Goal: Book appointment/travel/reservation

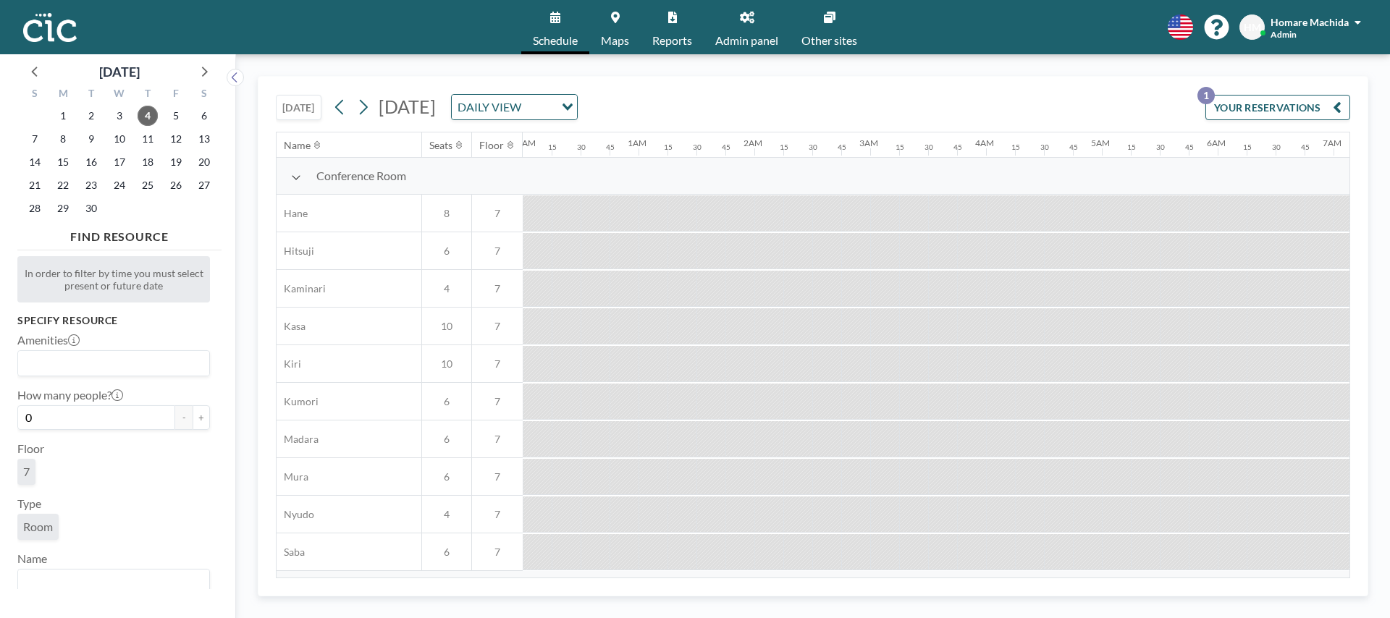
scroll to position [0, 1954]
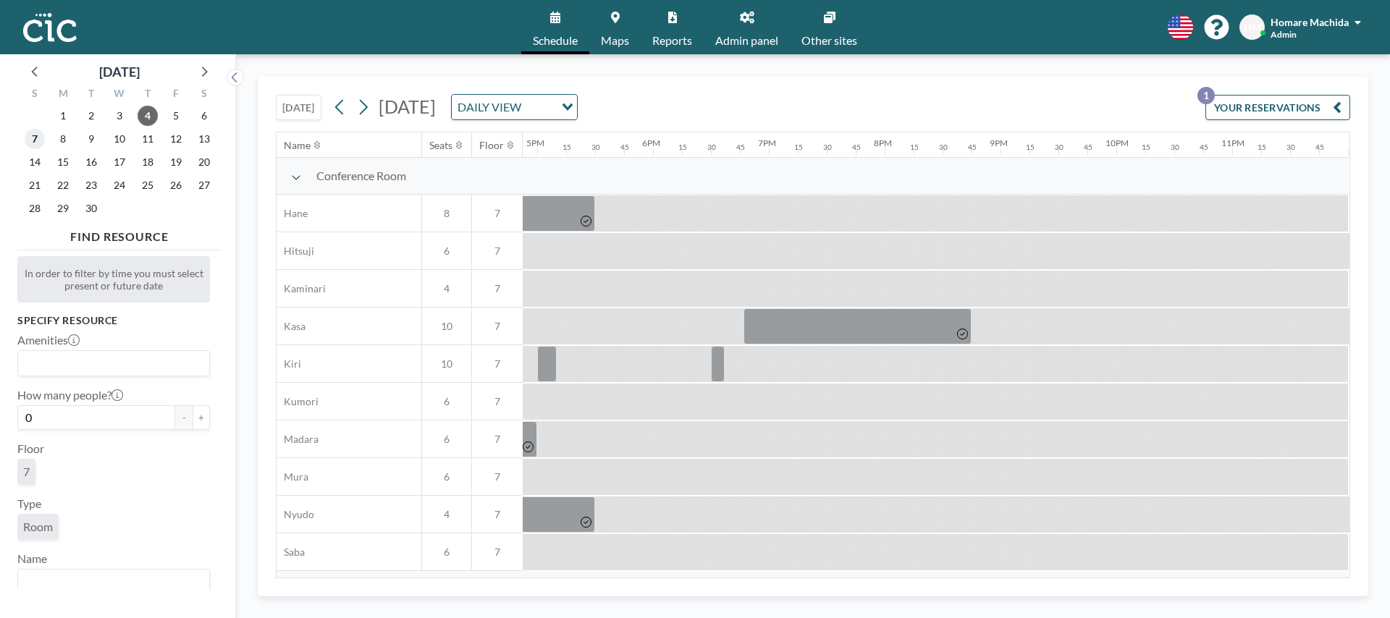
click at [40, 138] on span "7" at bounding box center [35, 139] width 20 height 20
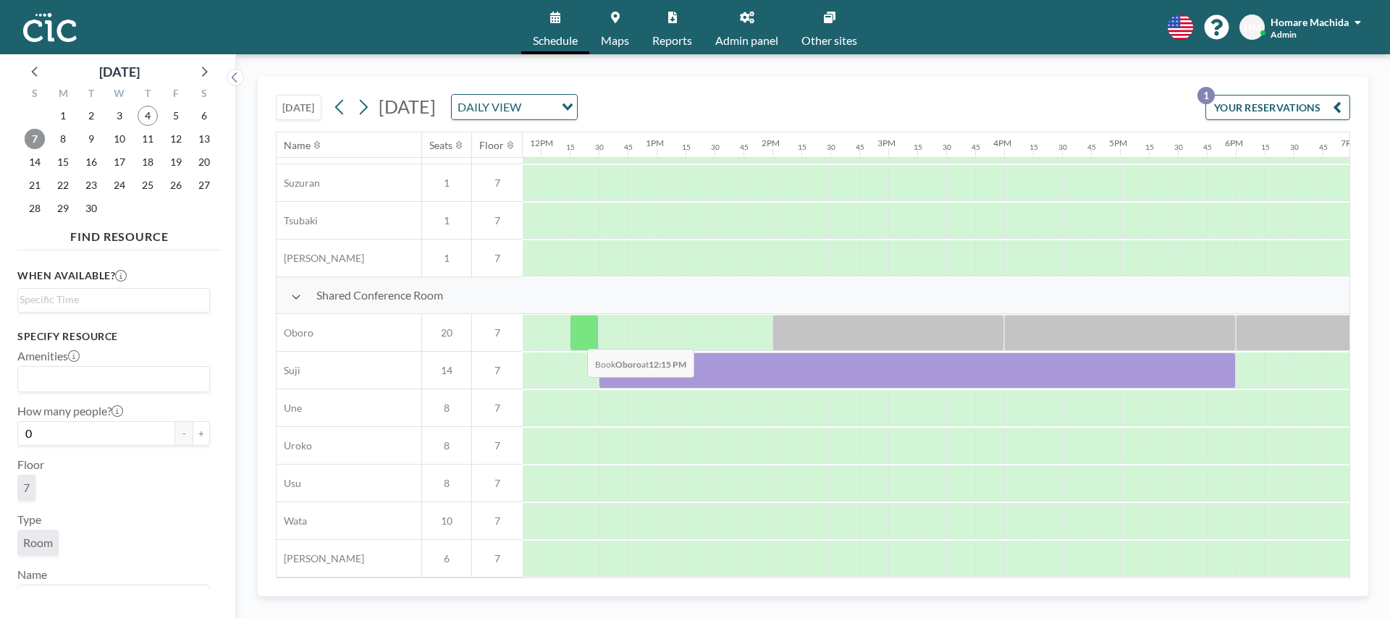
scroll to position [933, 1364]
click at [557, 329] on div at bounding box center [563, 333] width 29 height 36
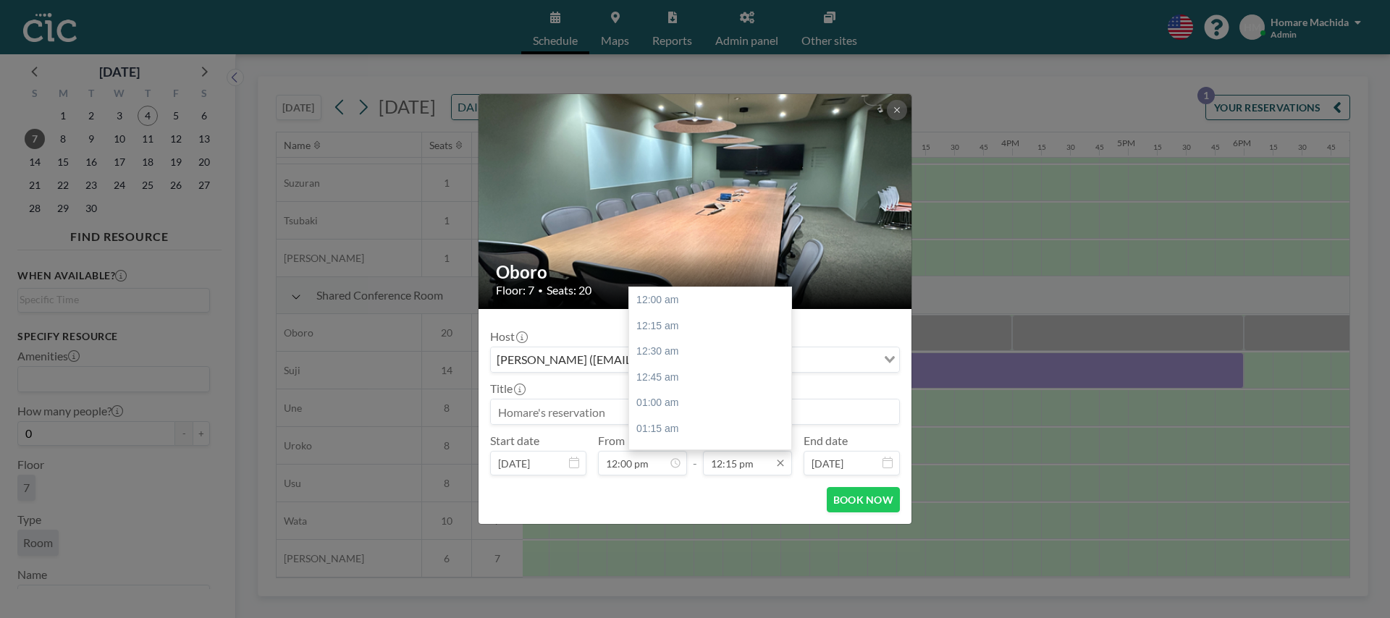
scroll to position [1262, 0]
click at [733, 467] on input "12:15 pm" at bounding box center [747, 463] width 89 height 25
click at [722, 381] on div "01:00 pm" at bounding box center [710, 378] width 162 height 26
type input "01:00 pm"
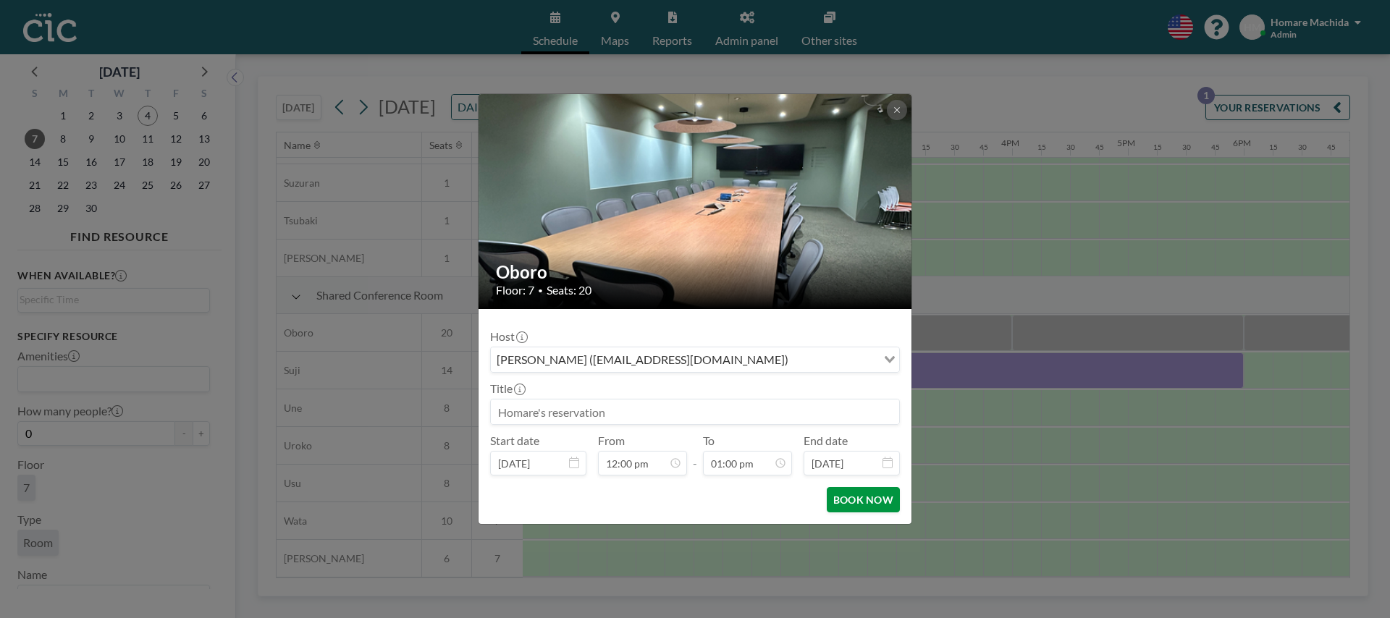
click at [848, 499] on button "BOOK NOW" at bounding box center [863, 499] width 73 height 25
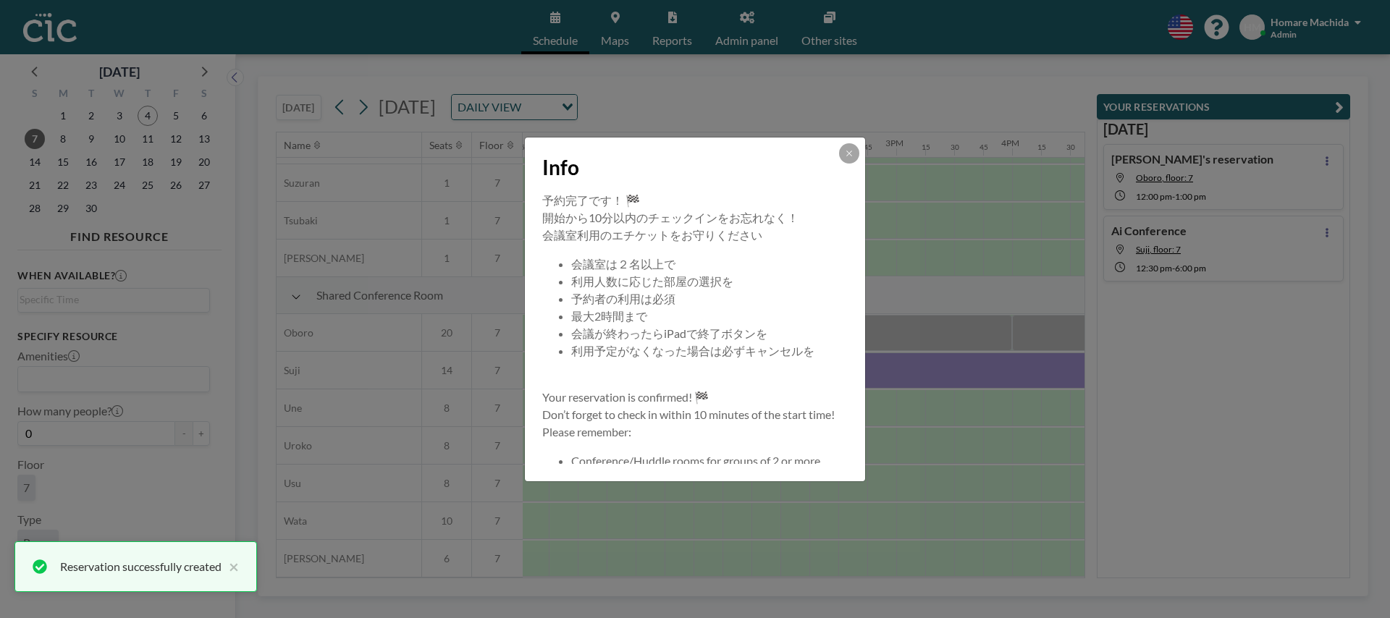
click at [856, 164] on div "Info" at bounding box center [695, 165] width 340 height 54
click at [855, 159] on button at bounding box center [849, 153] width 20 height 20
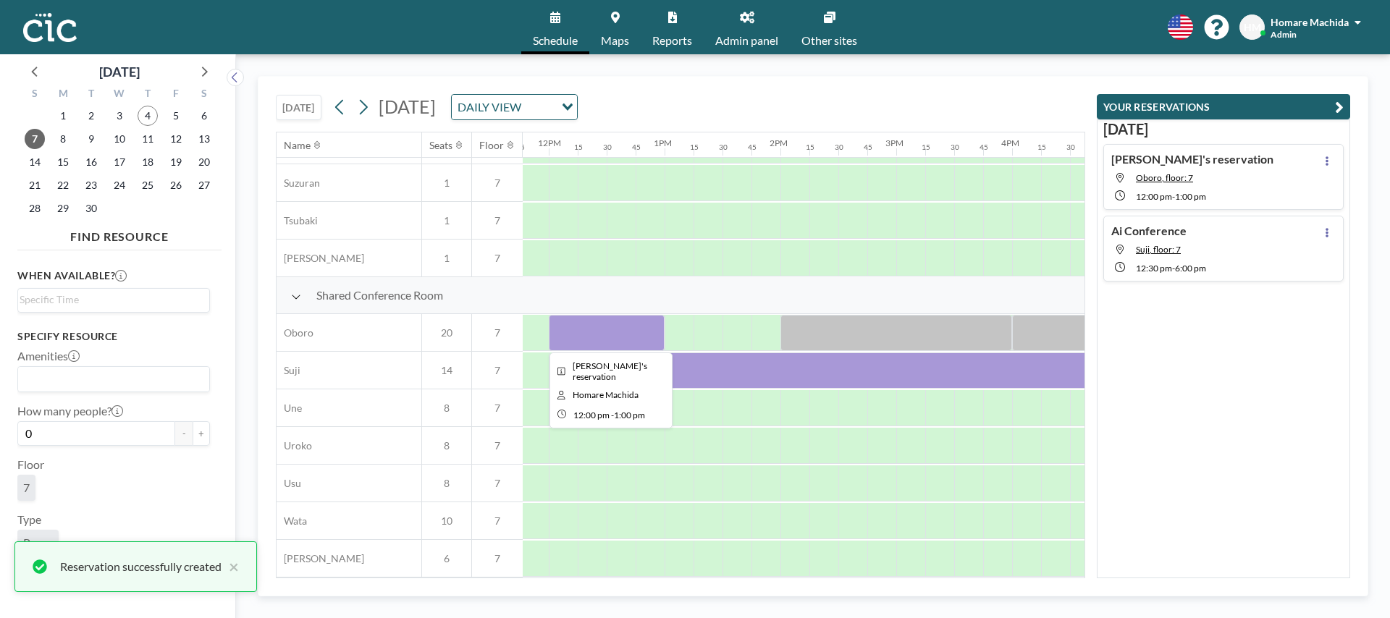
click at [605, 337] on div at bounding box center [607, 333] width 116 height 36
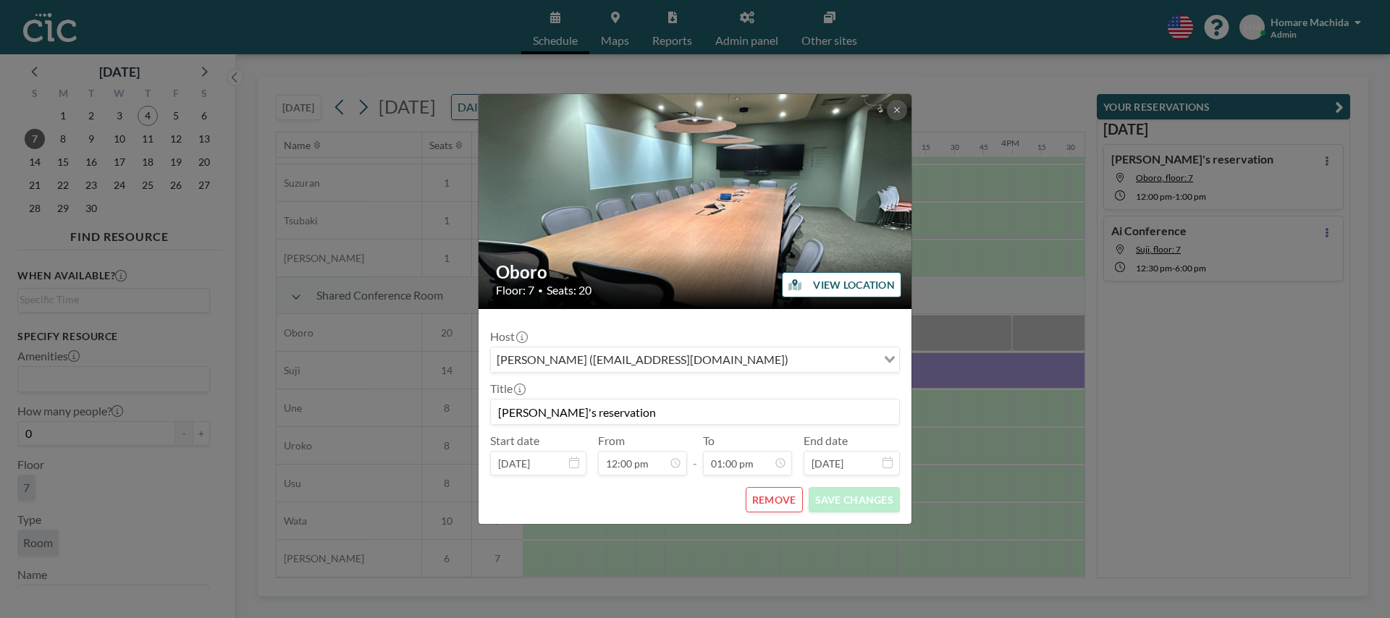
click at [626, 415] on input "[PERSON_NAME]'s reservation" at bounding box center [695, 412] width 408 height 25
type input "[PERSON_NAME]'s reservation for Event"
click at [872, 495] on button "SAVE CHANGES" at bounding box center [853, 499] width 91 height 25
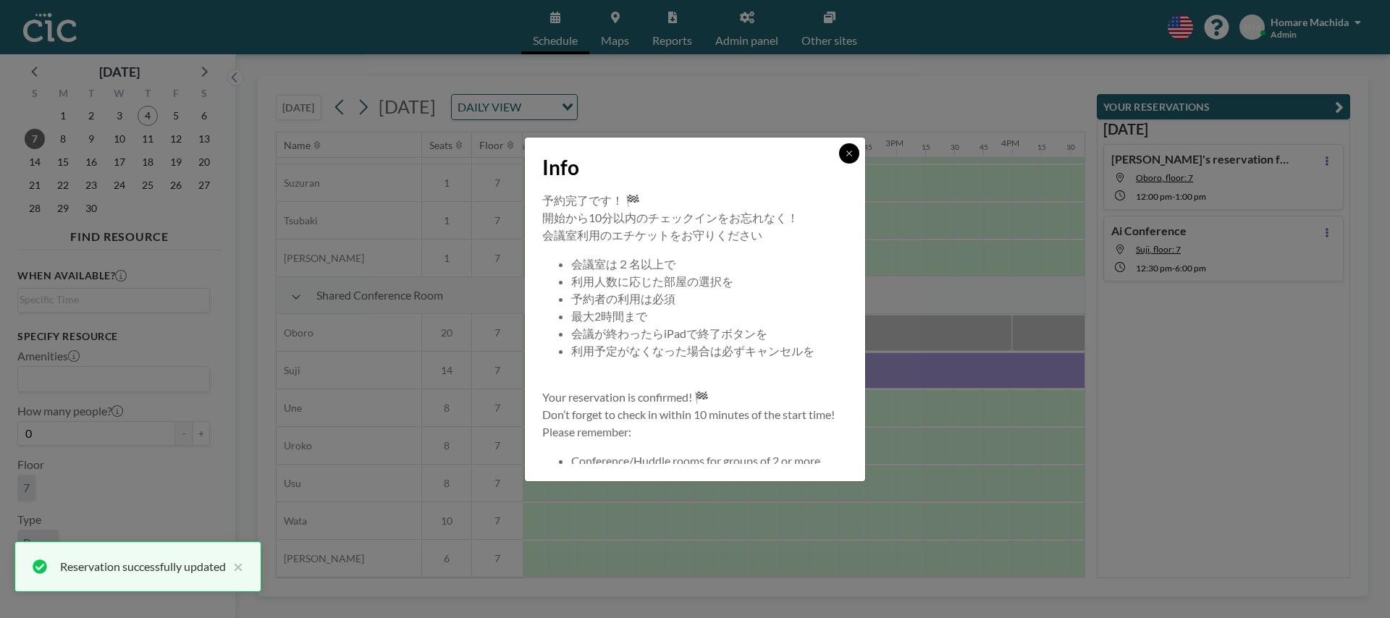
click at [853, 154] on icon at bounding box center [849, 153] width 9 height 9
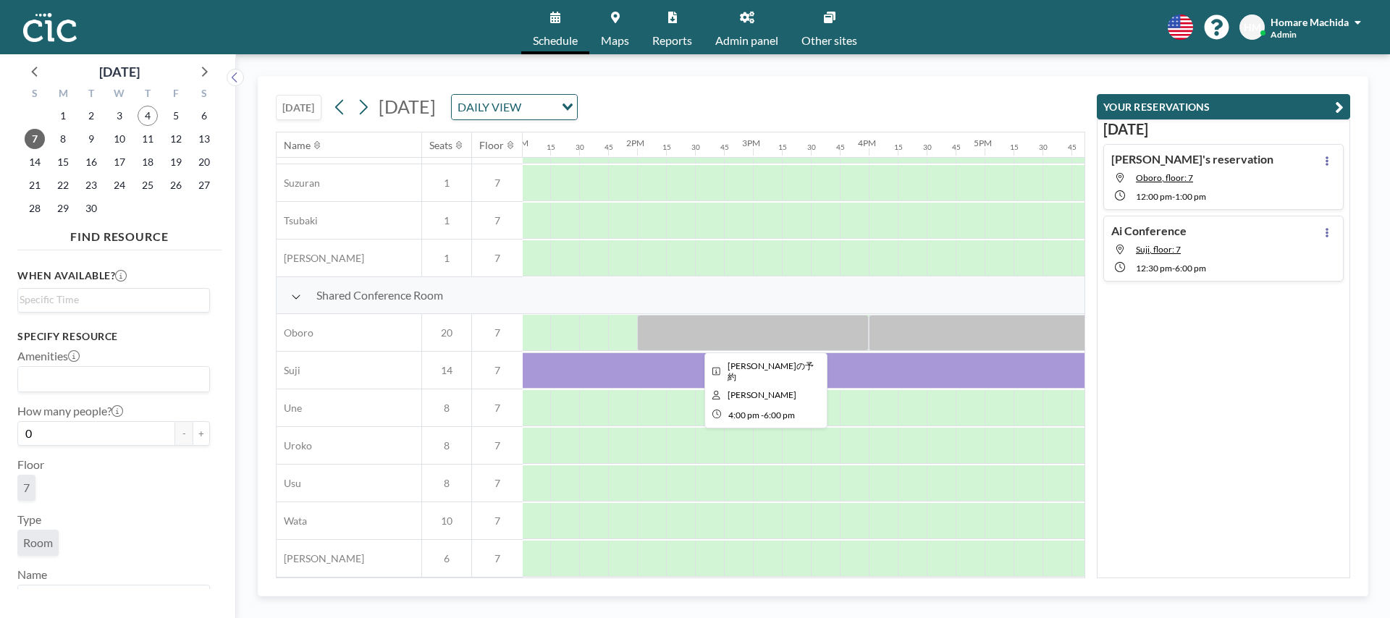
scroll to position [933, 1492]
